Goal: Transaction & Acquisition: Purchase product/service

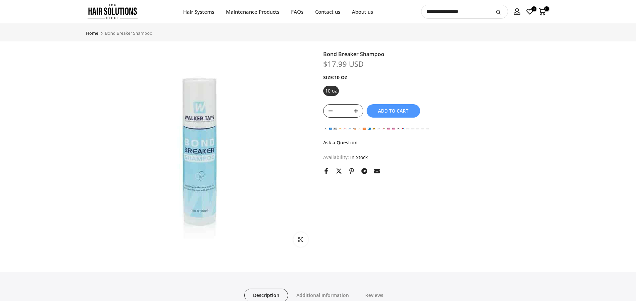
click at [466, 147] on div "Bond Breaker Shampoo $17.99 USD ***** Size: 10 oz 10 oz * Add to cart Notify Me…" at bounding box center [436, 112] width 227 height 123
click at [387, 111] on span "Add to cart" at bounding box center [393, 111] width 30 height 5
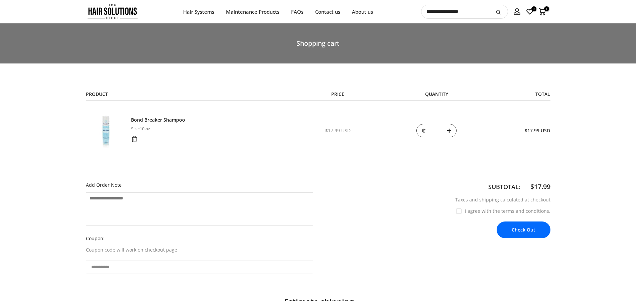
select select "**********"
click at [530, 231] on button "Check Out" at bounding box center [524, 230] width 54 height 17
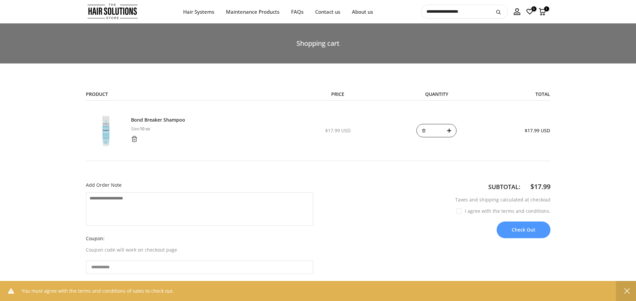
click at [438, 246] on div "Subtotal: $17.99 Taxes and shipping calculated at checkout I agree with the ter…" at bounding box center [436, 228] width 237 height 94
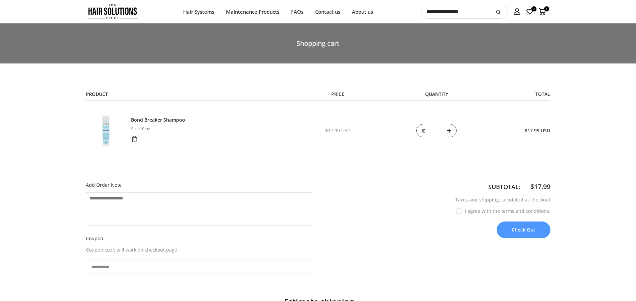
click at [442, 238] on div "Subtotal: $17.99 Taxes and shipping calculated at checkout I agree with the ter…" at bounding box center [436, 228] width 237 height 94
click at [441, 270] on div "Subtotal: $17.99 Taxes and shipping calculated at checkout I agree with the ter…" at bounding box center [436, 228] width 237 height 94
click at [506, 233] on button "Check Out" at bounding box center [524, 230] width 54 height 17
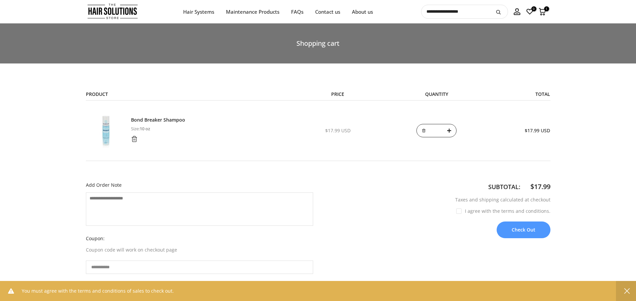
click at [441, 192] on div "Subtotal: $17.99" at bounding box center [436, 186] width 227 height 11
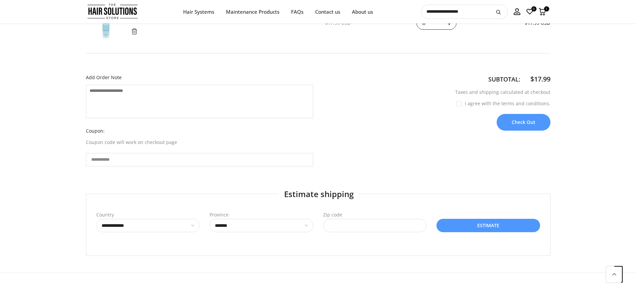
scroll to position [103, 0]
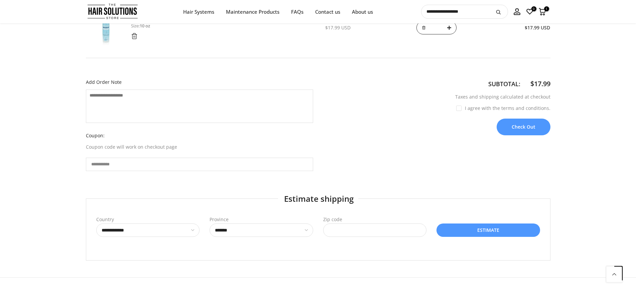
click at [461, 109] on label "I agree with the terms and conditions." at bounding box center [503, 108] width 94 height 6
click at [510, 125] on button "Check Out" at bounding box center [524, 127] width 54 height 17
